Goal: Task Accomplishment & Management: Complete application form

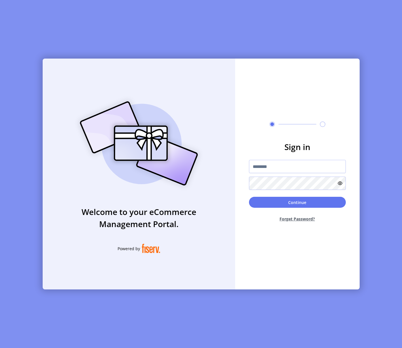
click at [258, 148] on h3 "Sign in" at bounding box center [297, 147] width 97 height 12
click at [263, 163] on input "text" at bounding box center [297, 166] width 97 height 13
type input "**********"
click at [279, 199] on button "Continue" at bounding box center [297, 202] width 97 height 11
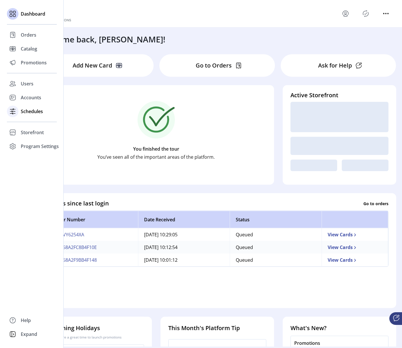
click at [32, 114] on span "Schedules" at bounding box center [32, 111] width 22 height 7
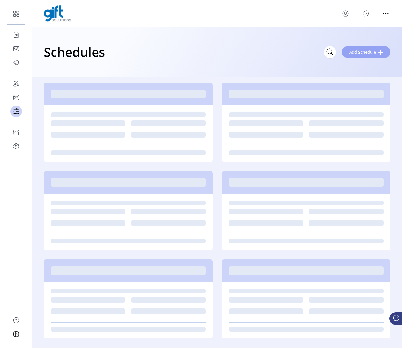
click at [363, 54] on span "Add Schedule" at bounding box center [362, 52] width 27 height 6
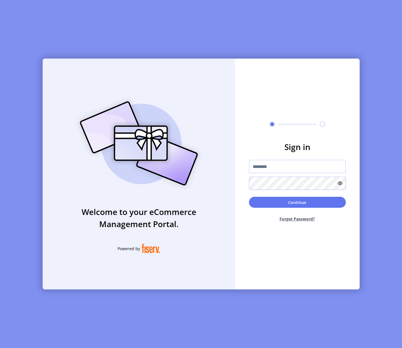
click at [267, 166] on input "text" at bounding box center [297, 166] width 97 height 13
type input "**********"
click at [262, 205] on button "Continue" at bounding box center [297, 202] width 97 height 11
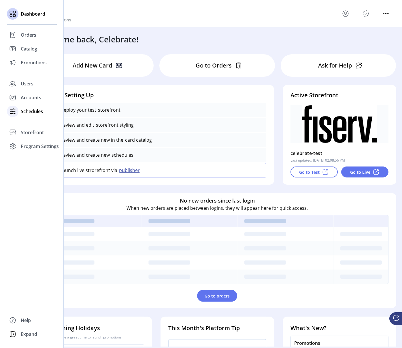
click at [18, 111] on div "Schedules" at bounding box center [32, 111] width 50 height 14
click at [41, 114] on span "Schedules" at bounding box center [32, 111] width 22 height 7
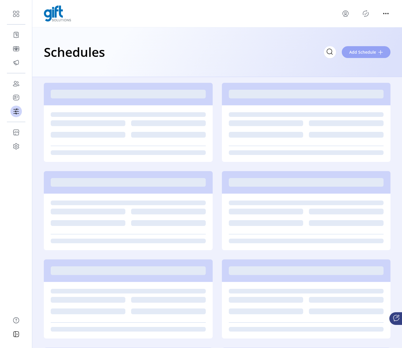
click at [380, 55] on button "Add Schedule" at bounding box center [366, 52] width 49 height 12
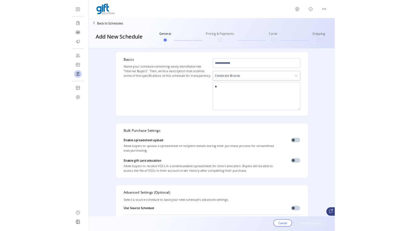
scroll to position [63, 0]
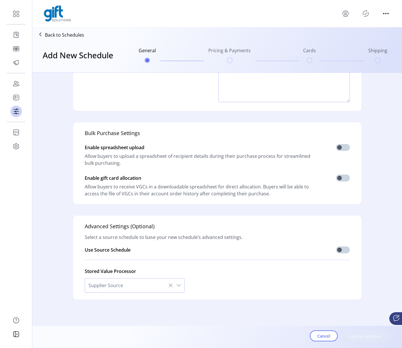
click at [181, 283] on div "dropdown trigger" at bounding box center [179, 285] width 12 height 14
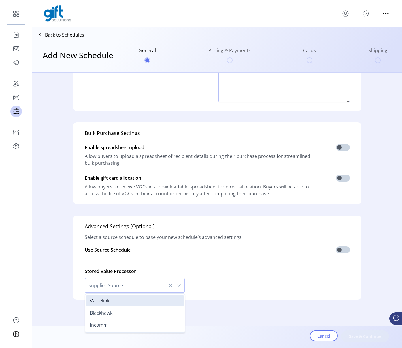
click at [181, 283] on div "dropdown trigger" at bounding box center [179, 285] width 12 height 14
